Goal: Information Seeking & Learning: Learn about a topic

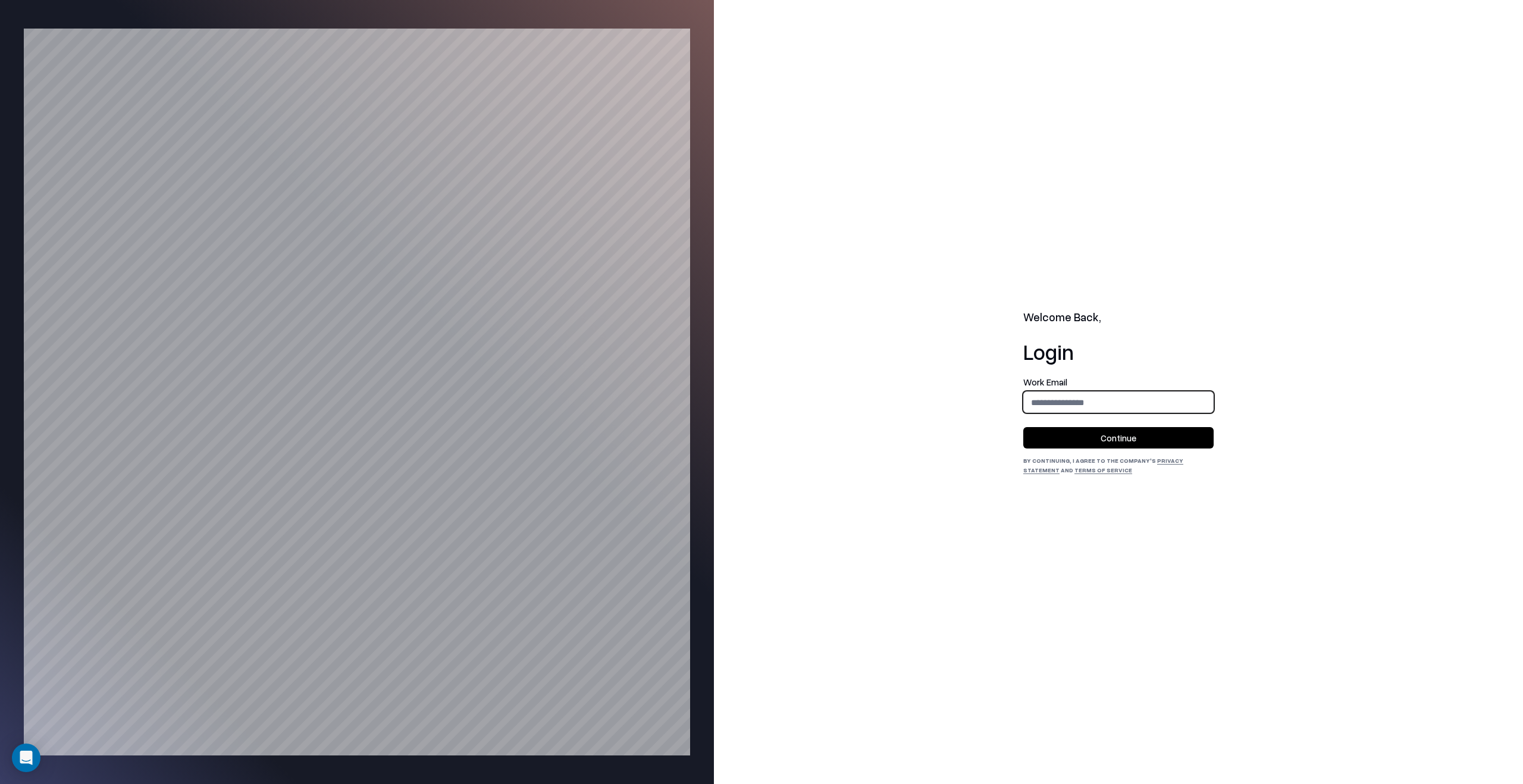
click at [1186, 408] on input "email" at bounding box center [1118, 402] width 189 height 22
type input "**********"
click at [1172, 433] on button "Continue" at bounding box center [1118, 438] width 191 height 21
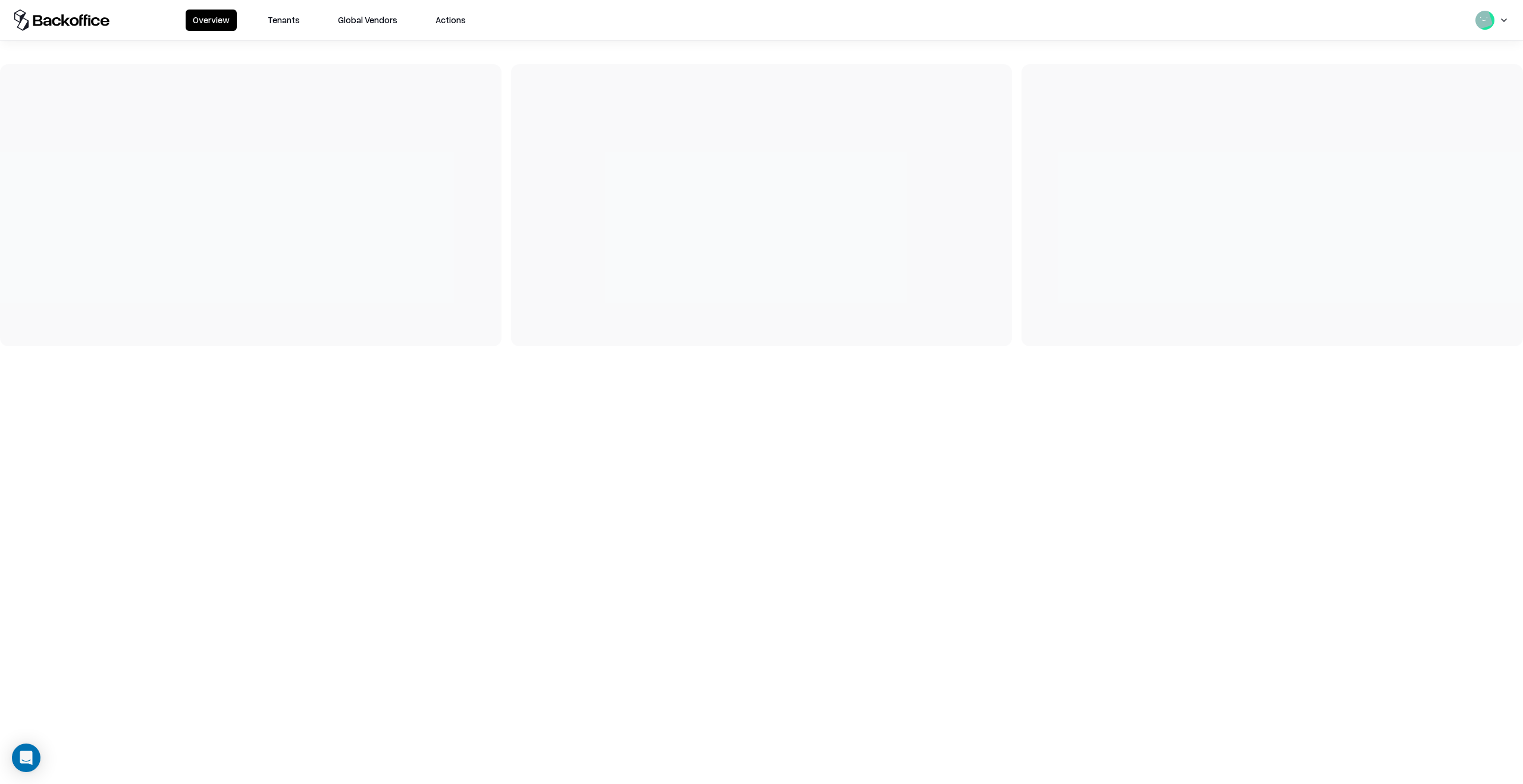
click at [287, 13] on button "Tenants" at bounding box center [283, 20] width 46 height 21
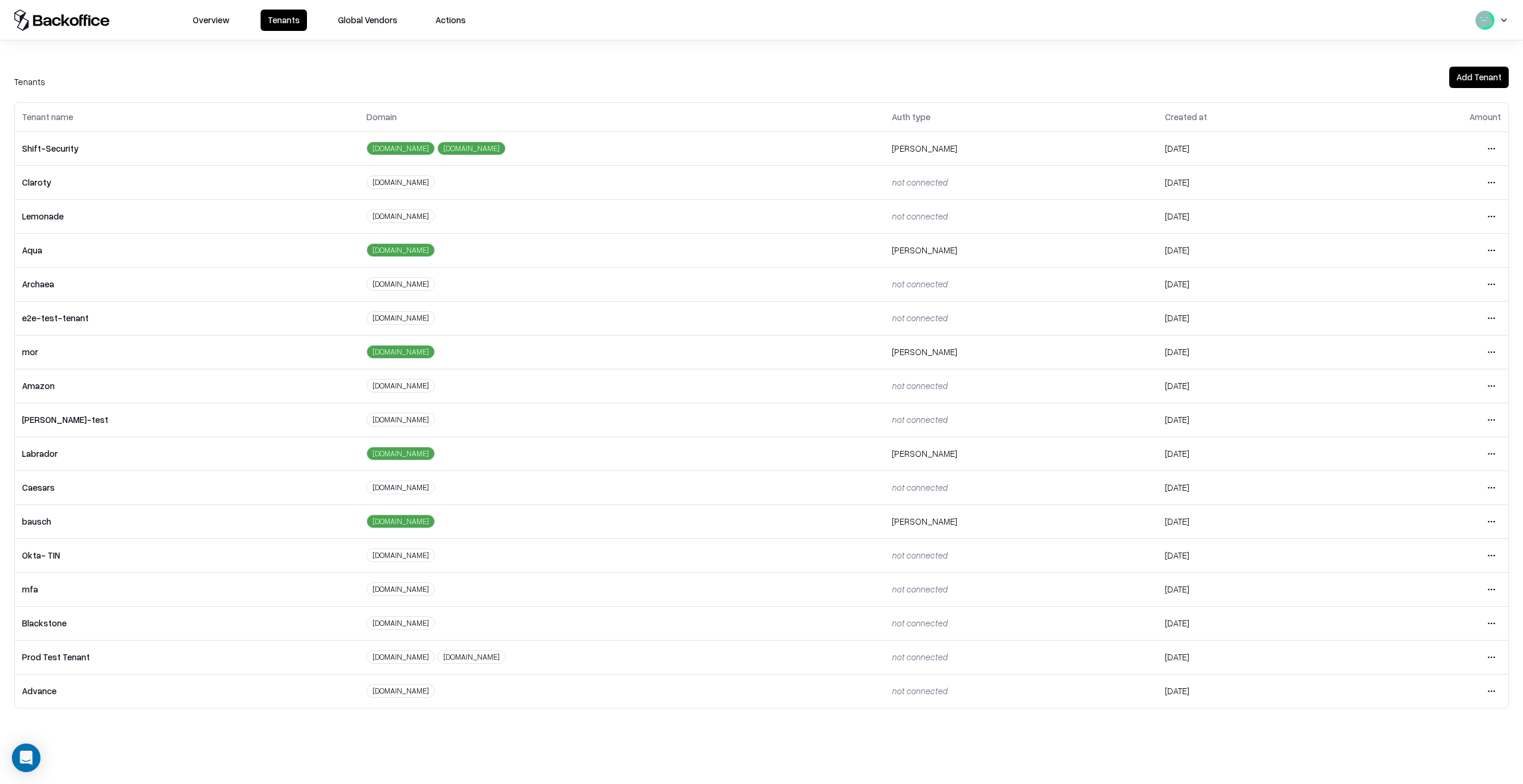
click at [1491, 523] on html "Overview Tenants Global Vendors Actions Tenants Add Tenant Tenant name Domain A…" at bounding box center [762, 392] width 1523 height 784
click at [1442, 612] on div "Login to tenant" at bounding box center [1441, 621] width 128 height 24
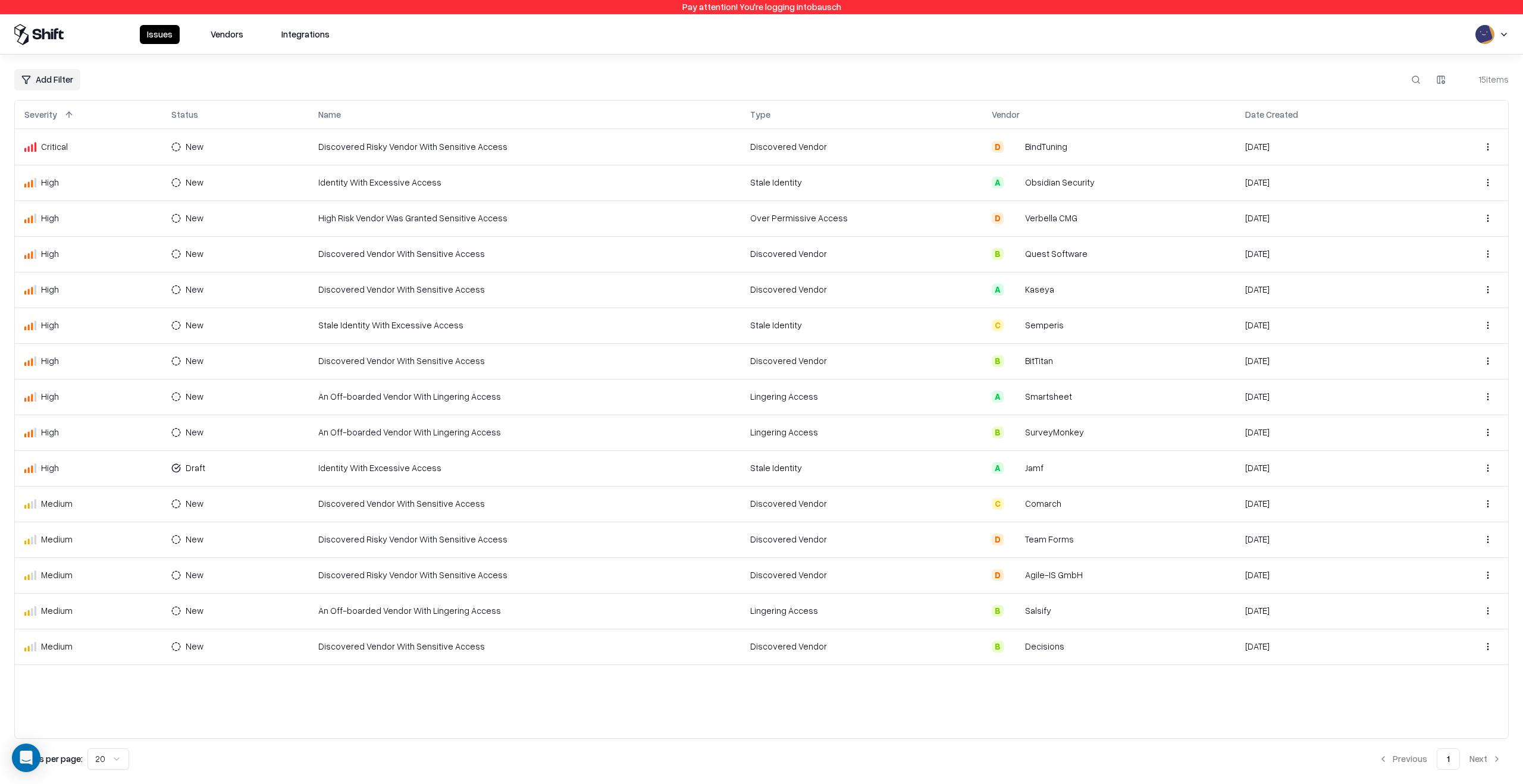
click at [237, 43] on button "Vendors" at bounding box center [227, 34] width 47 height 19
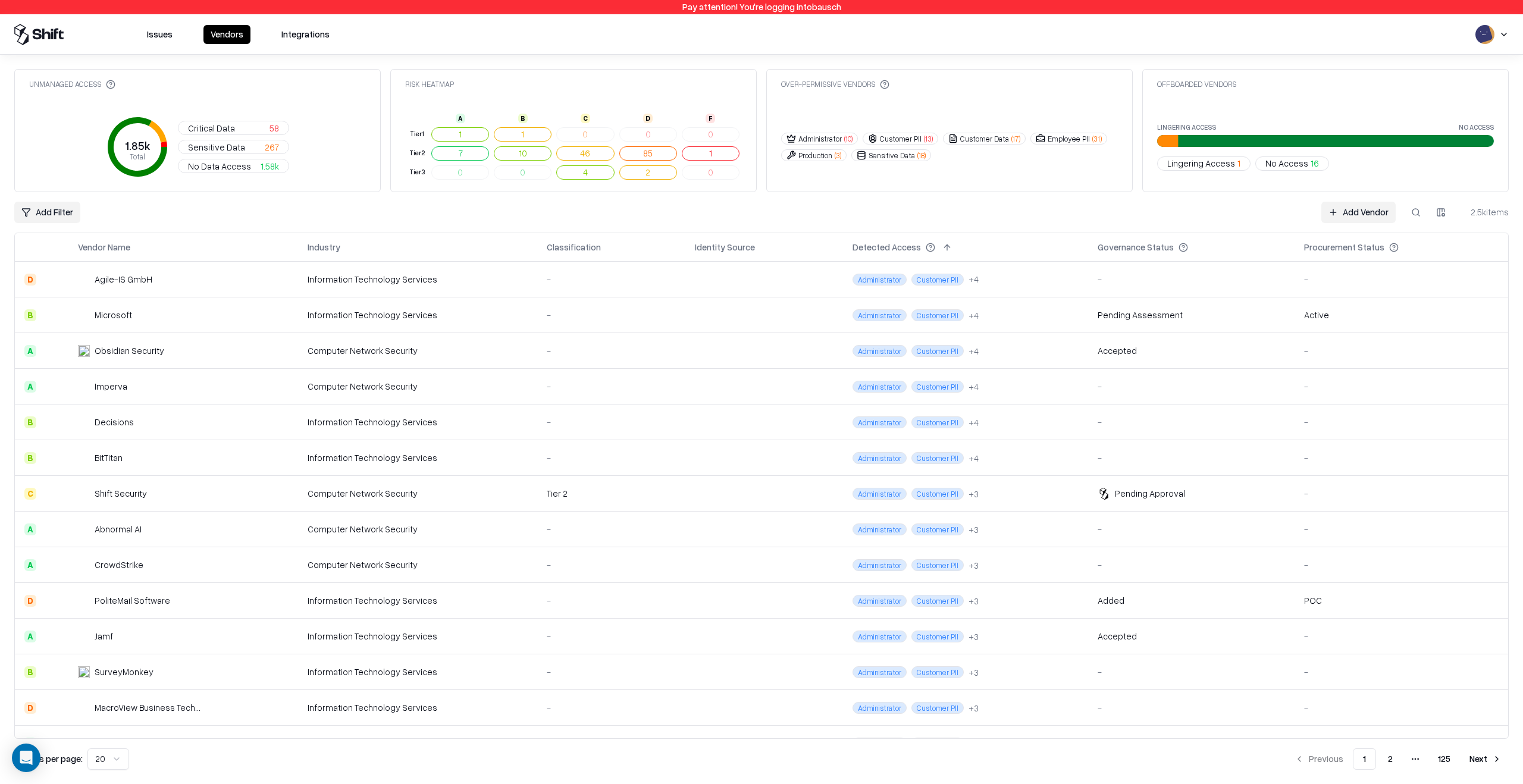
click at [450, 134] on button "1" at bounding box center [460, 134] width 57 height 14
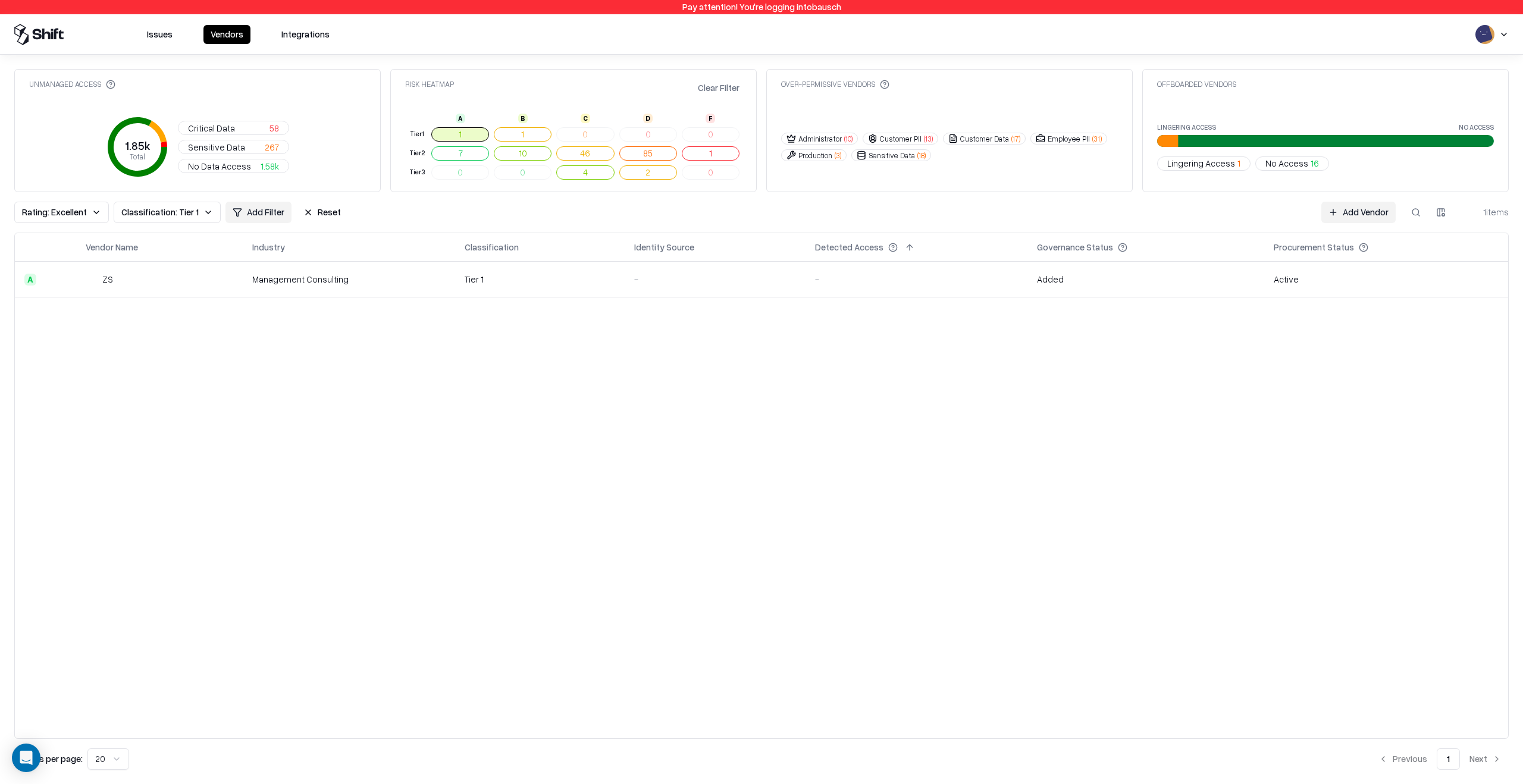
click at [450, 134] on button "1" at bounding box center [460, 134] width 57 height 14
click at [477, 132] on button "1" at bounding box center [460, 134] width 57 height 14
click at [518, 139] on button "1" at bounding box center [523, 134] width 57 height 14
click at [716, 86] on button "Clear Filter" at bounding box center [718, 88] width 46 height 17
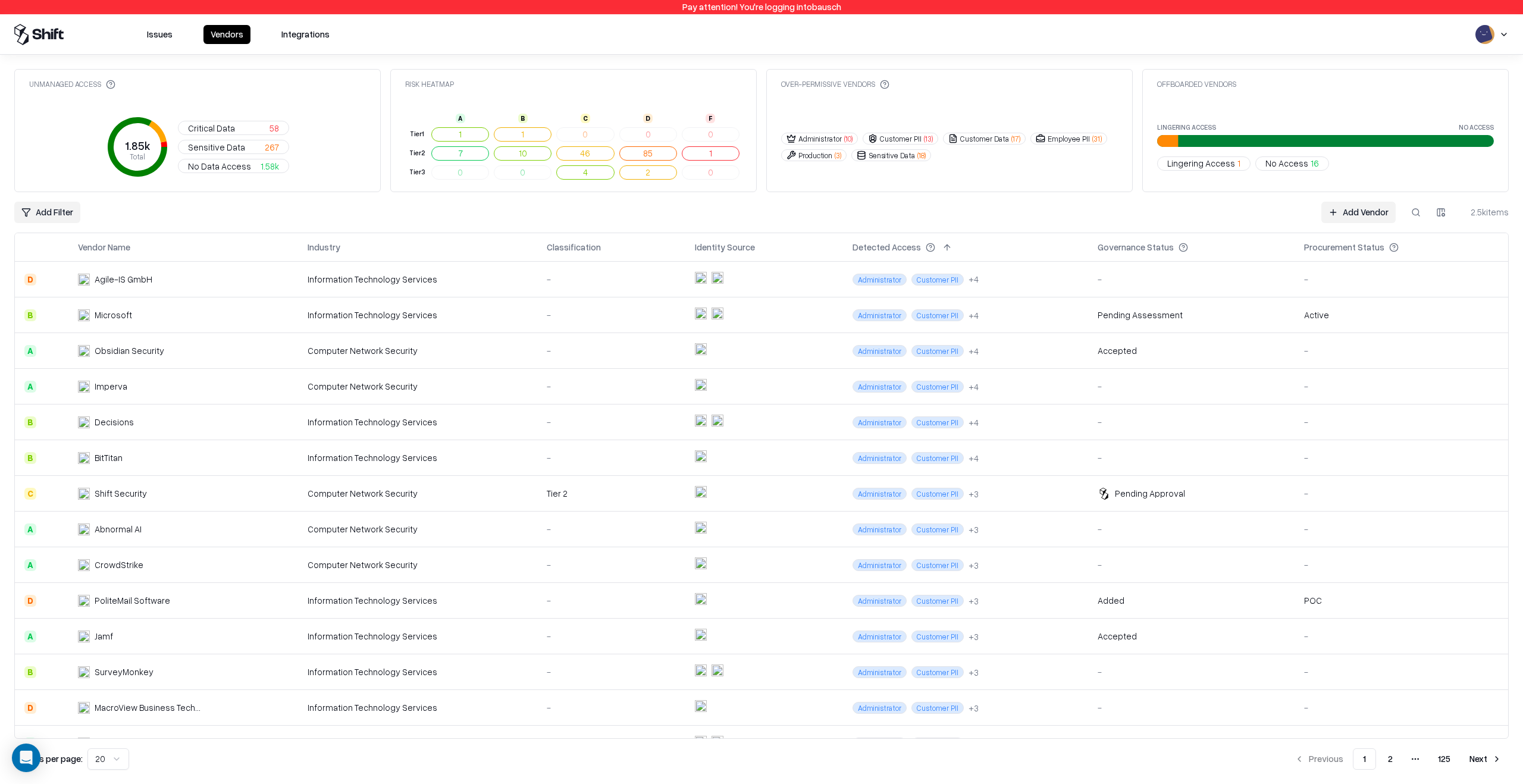
click at [160, 37] on button "Issues" at bounding box center [160, 34] width 40 height 19
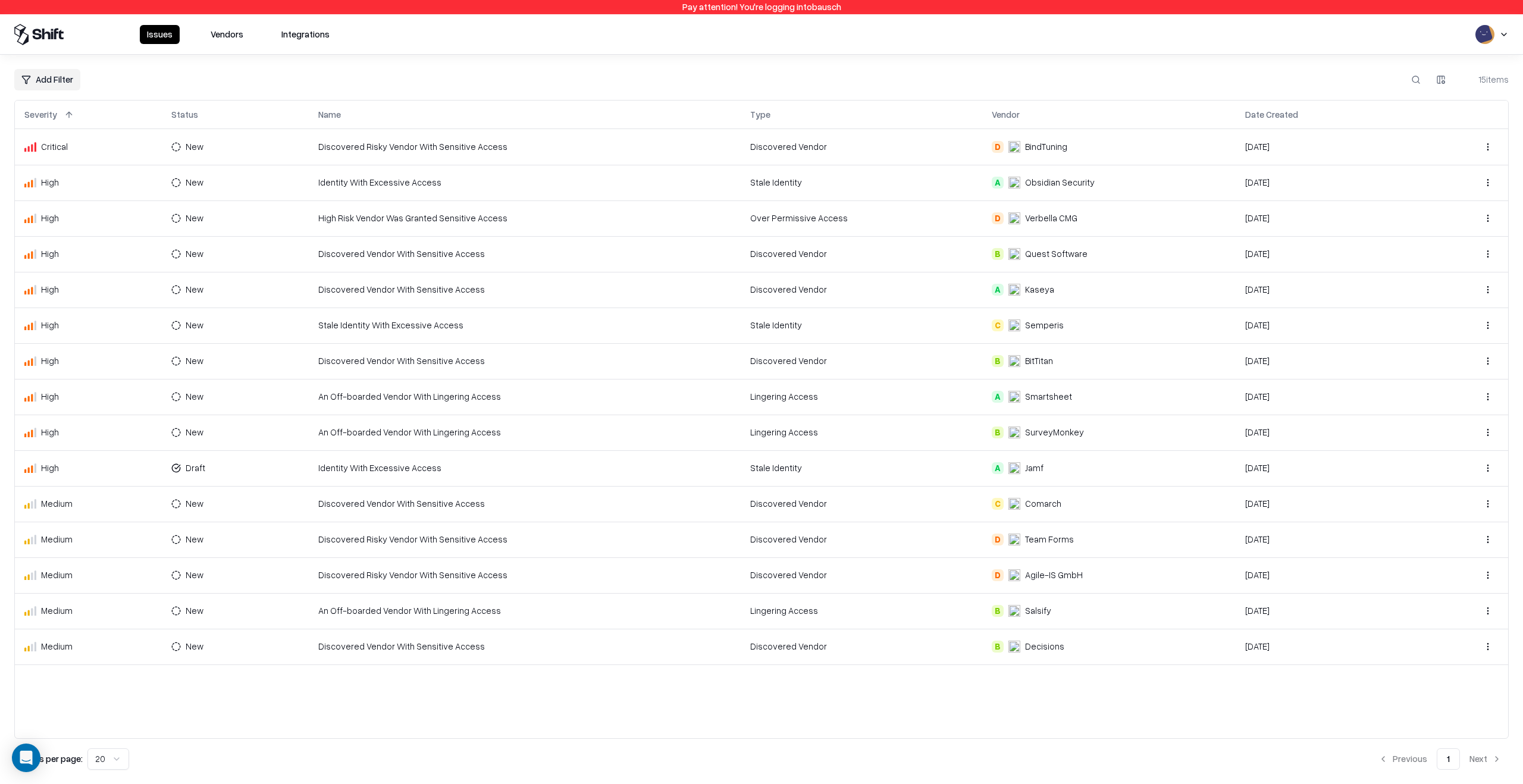
click at [78, 116] on div "Severity" at bounding box center [88, 114] width 128 height 14
click at [73, 116] on button at bounding box center [69, 114] width 14 height 14
